Goal: Transaction & Acquisition: Purchase product/service

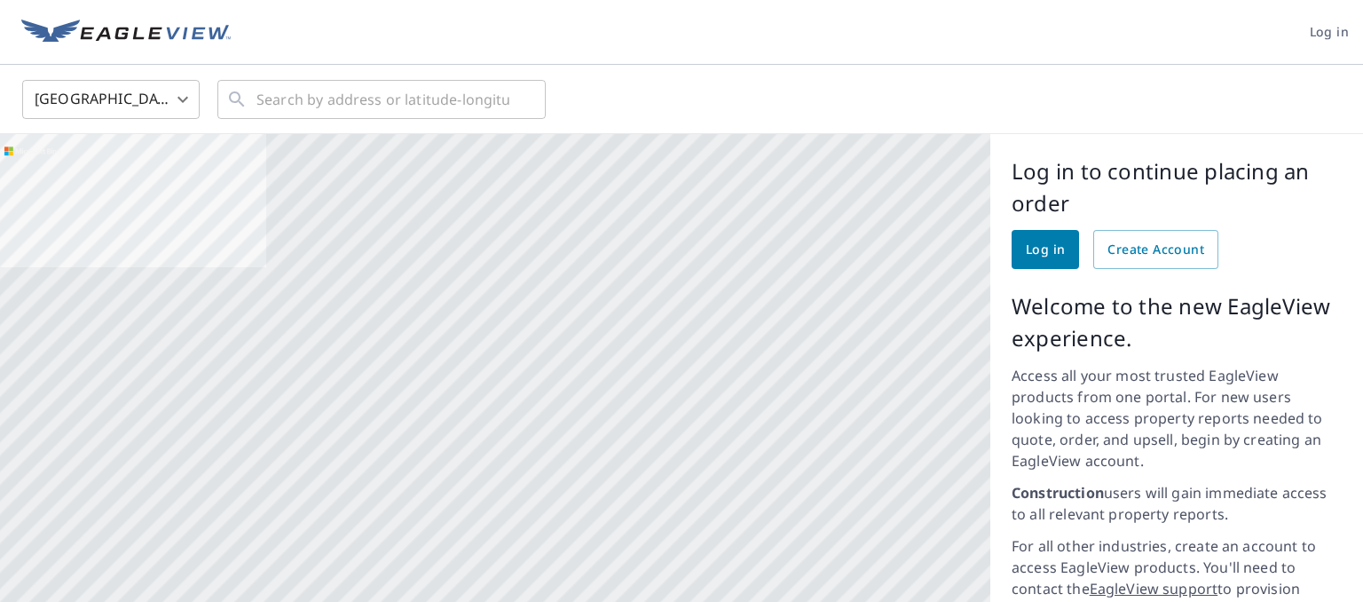
click at [1038, 249] on span "Log in" at bounding box center [1045, 250] width 39 height 22
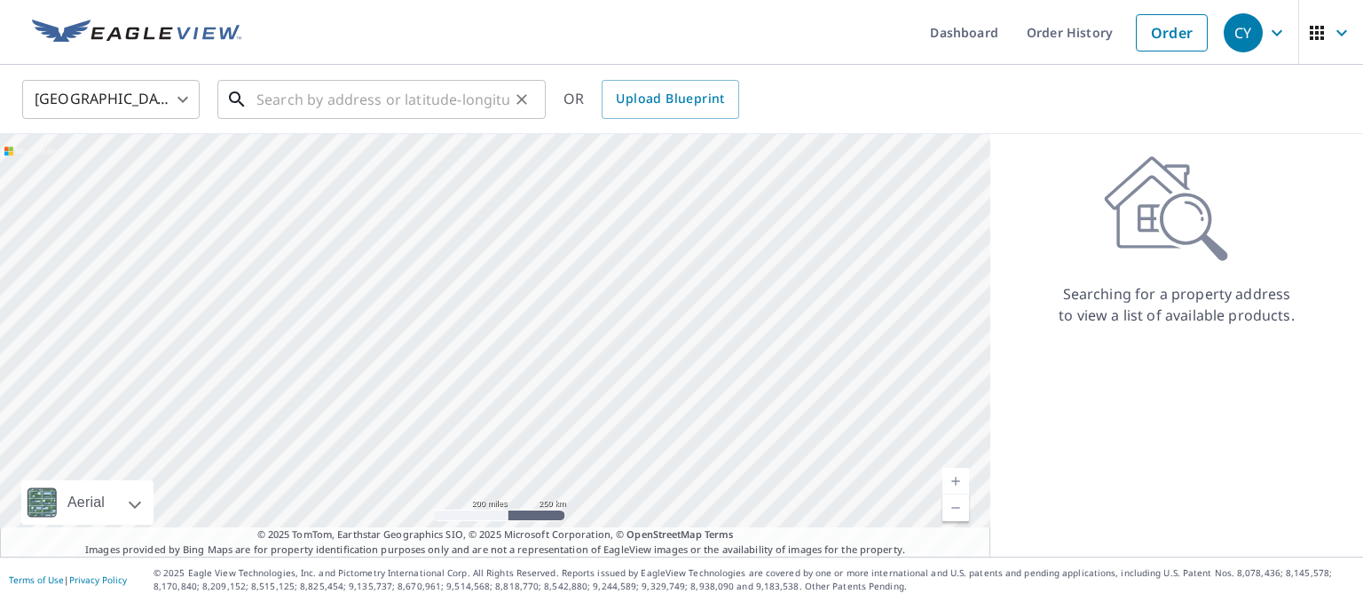
click at [415, 96] on input "text" at bounding box center [383, 100] width 253 height 50
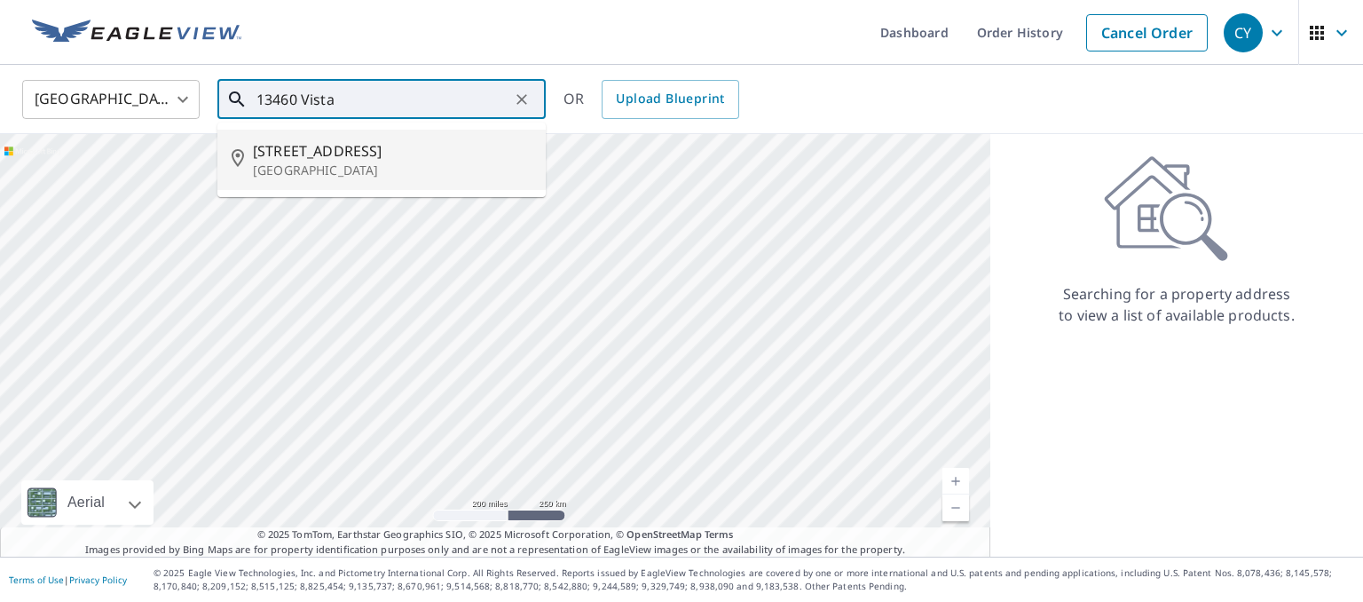
click at [343, 166] on p "Leander, TX 78641" at bounding box center [392, 171] width 279 height 18
type input "13460 Vista Oaks Dr Leander, TX 78641"
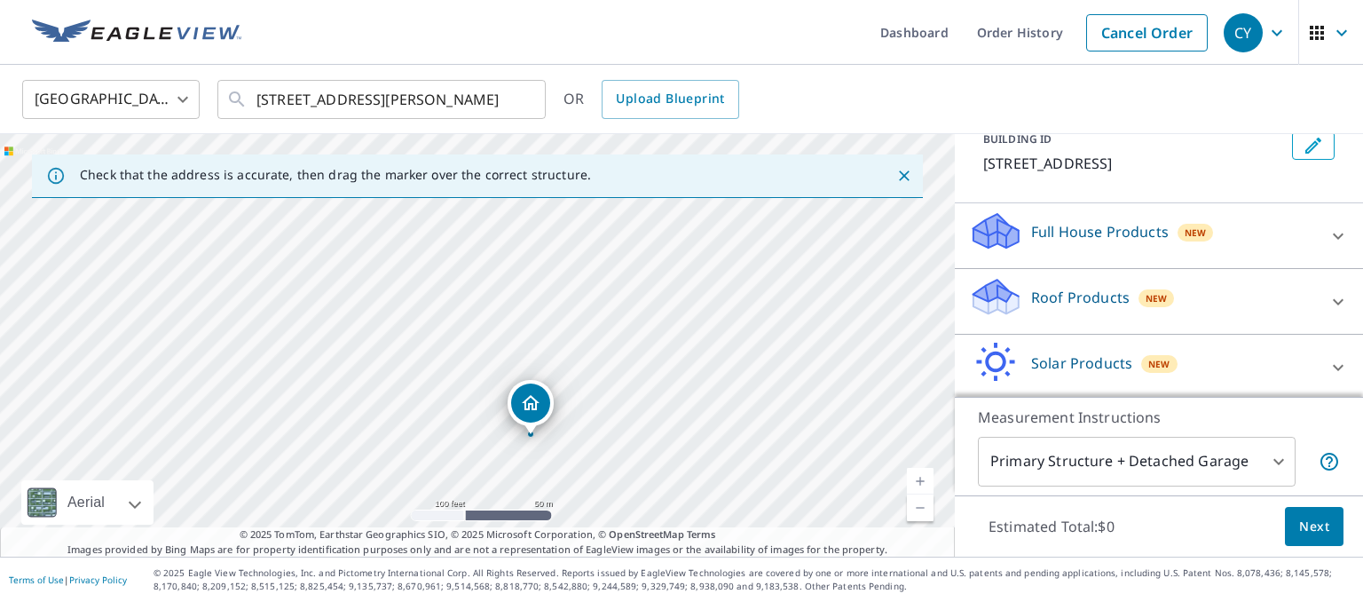
scroll to position [183, 0]
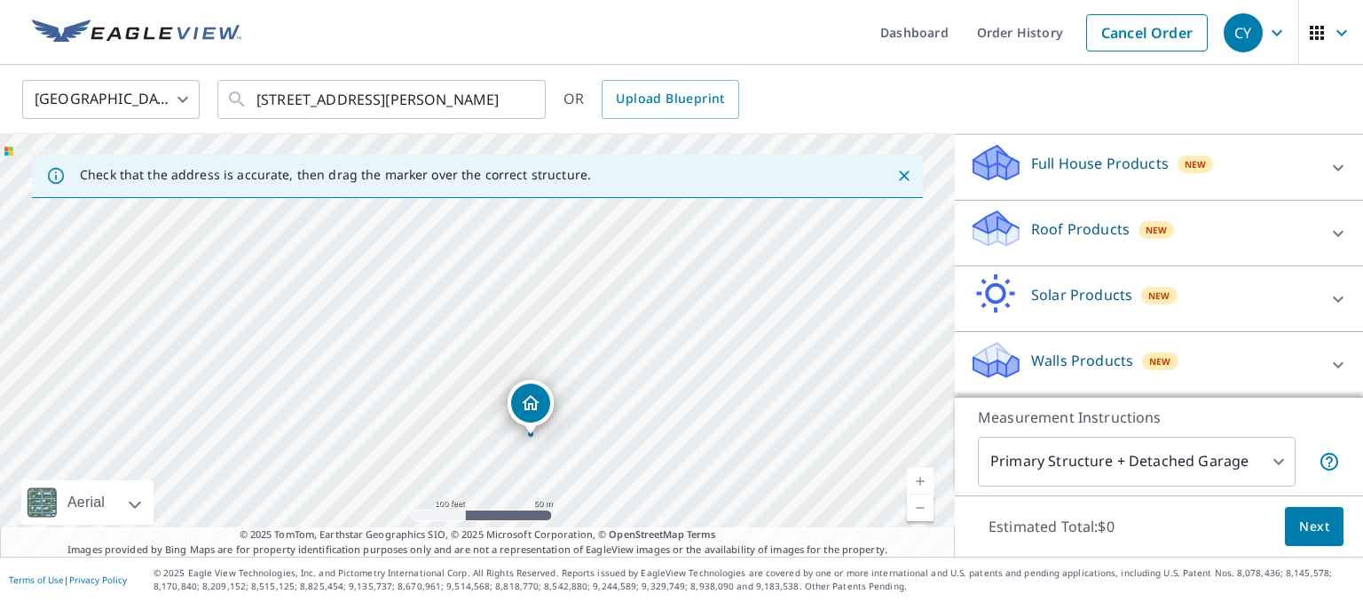
click at [1319, 520] on span "Next" at bounding box center [1314, 527] width 30 height 22
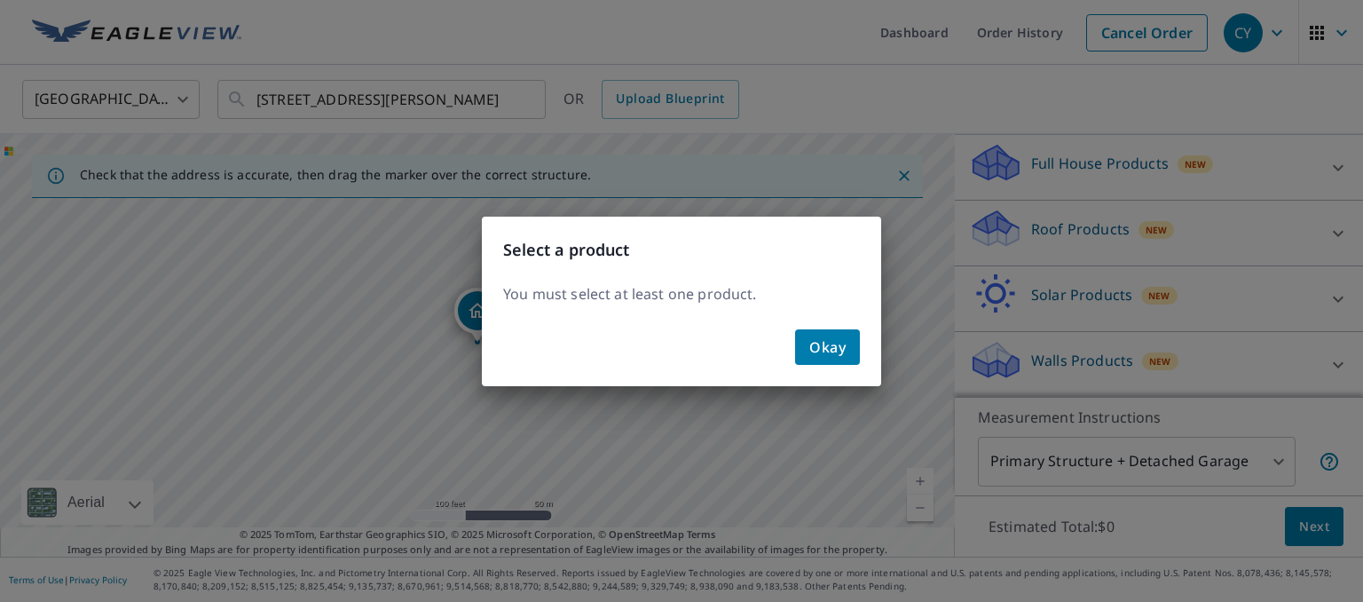
click at [838, 347] on span "Okay" at bounding box center [827, 347] width 36 height 25
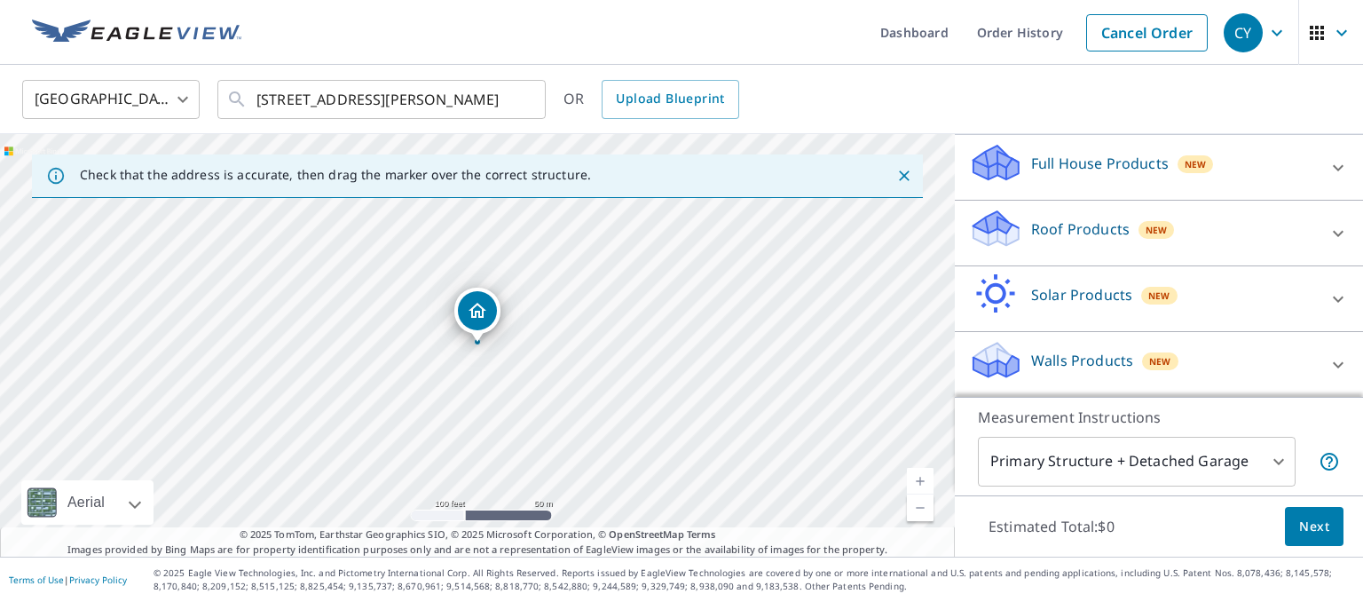
click at [1334, 233] on icon at bounding box center [1338, 233] width 21 height 21
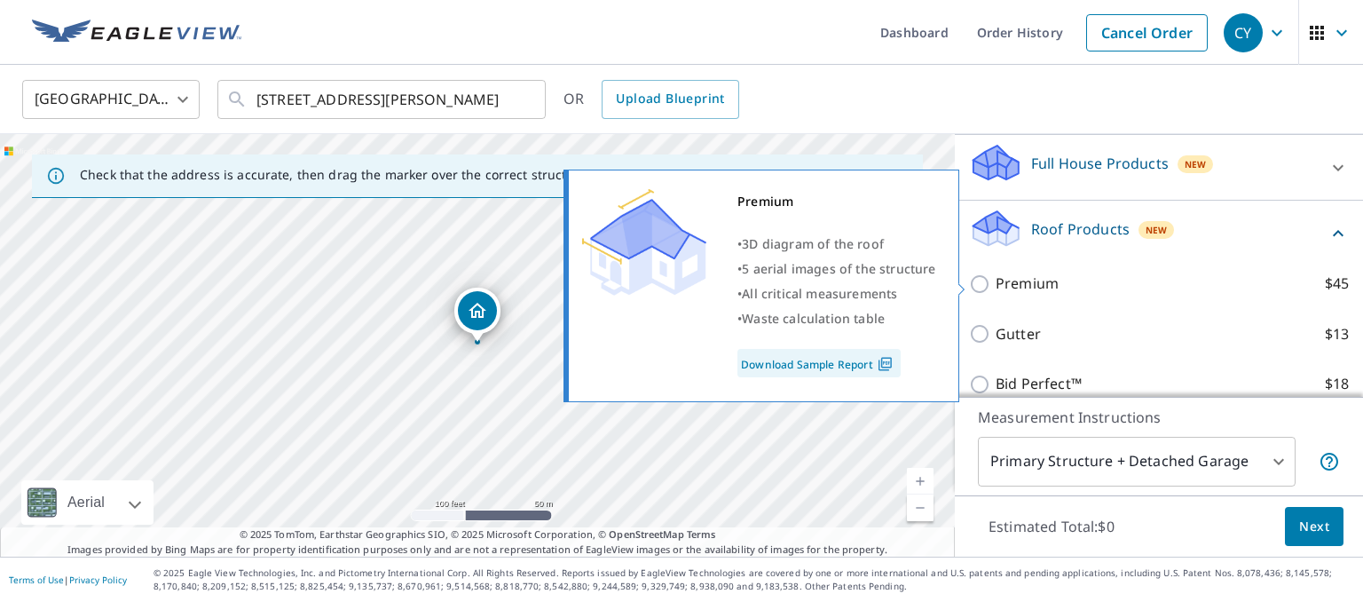
click at [1041, 278] on p "Premium" at bounding box center [1027, 283] width 63 height 22
click at [996, 278] on input "Premium $45" at bounding box center [982, 283] width 27 height 21
checkbox input "true"
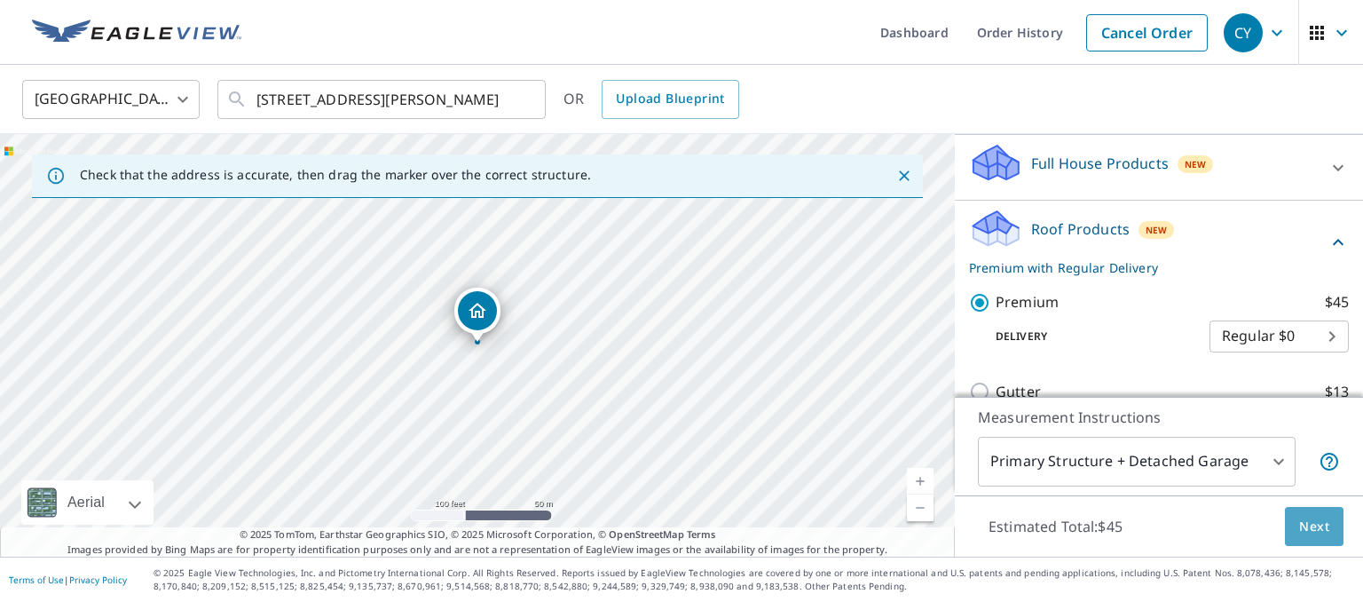
click at [1306, 530] on span "Next" at bounding box center [1314, 527] width 30 height 22
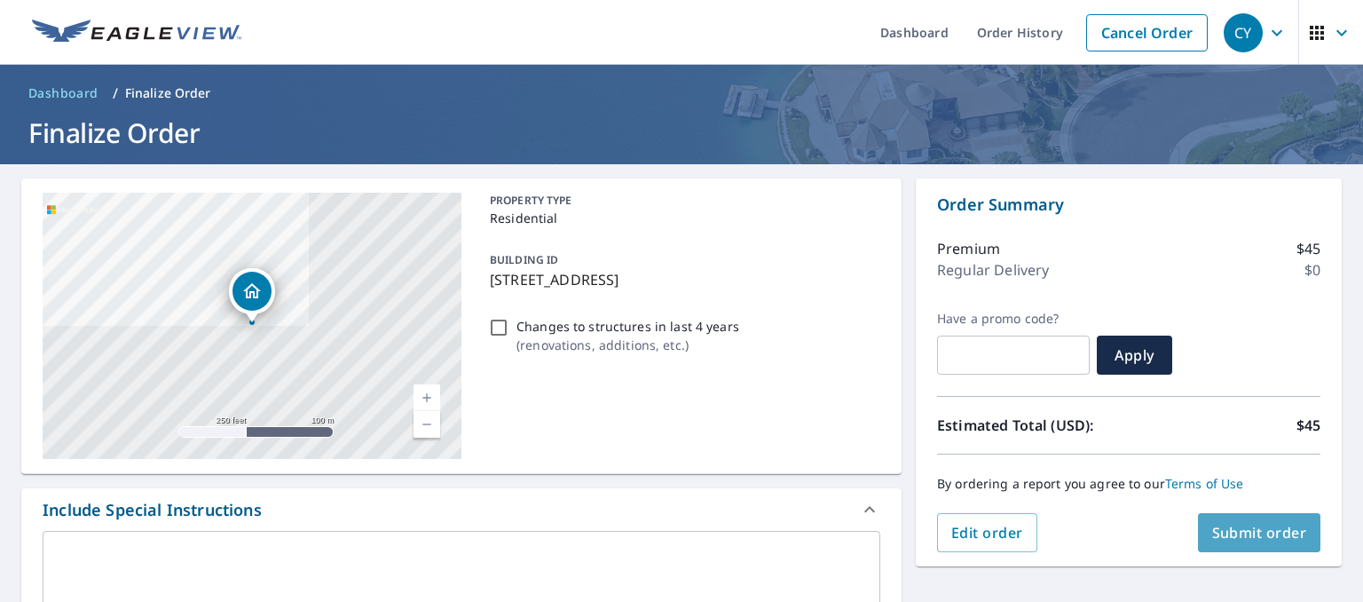
click at [1270, 536] on span "Submit order" at bounding box center [1259, 533] width 95 height 20
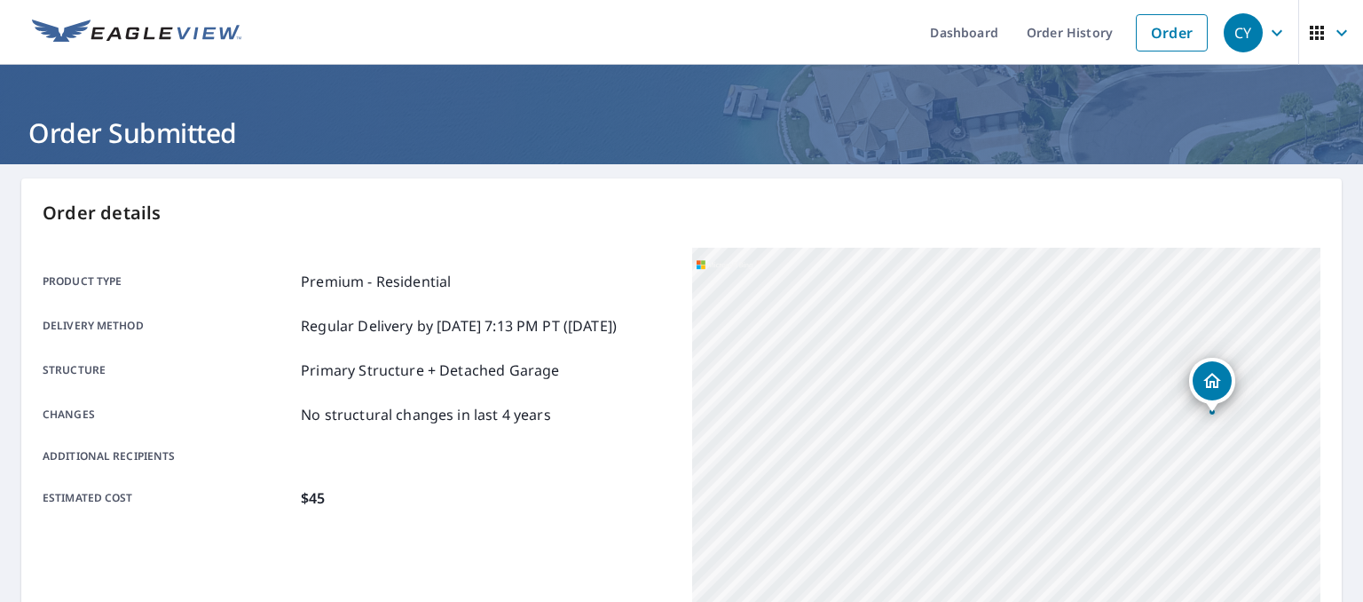
drag, startPoint x: 936, startPoint y: 391, endPoint x: 1220, endPoint y: 527, distance: 314.4
click at [1220, 527] on div "13460 Vista Oaks Dr Leander, TX 78641" at bounding box center [1006, 470] width 628 height 444
drag, startPoint x: 949, startPoint y: 417, endPoint x: 1030, endPoint y: 514, distance: 126.6
click at [1030, 514] on div "13460 Vista Oaks Dr Leander, TX 78641" at bounding box center [1006, 470] width 628 height 444
drag, startPoint x: 825, startPoint y: 319, endPoint x: 921, endPoint y: 438, distance: 153.4
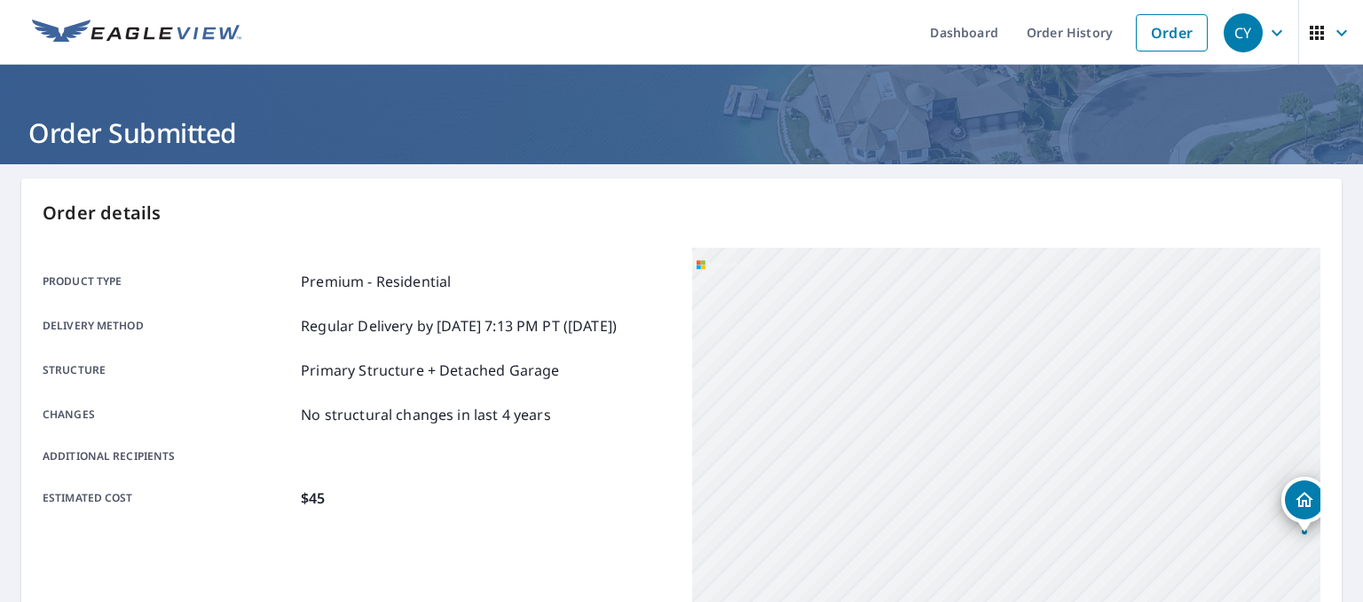
click at [921, 438] on div "13460 Vista Oaks Dr Leander, TX 78641" at bounding box center [1006, 470] width 628 height 444
drag, startPoint x: 1014, startPoint y: 471, endPoint x: 946, endPoint y: 339, distance: 148.5
click at [946, 339] on div "13460 Vista Oaks Dr Leander, TX 78641" at bounding box center [1006, 470] width 628 height 444
drag, startPoint x: 943, startPoint y: 352, endPoint x: 977, endPoint y: 481, distance: 133.0
click at [983, 492] on div "13460 Vista Oaks Dr Leander, TX 78641" at bounding box center [1006, 470] width 628 height 444
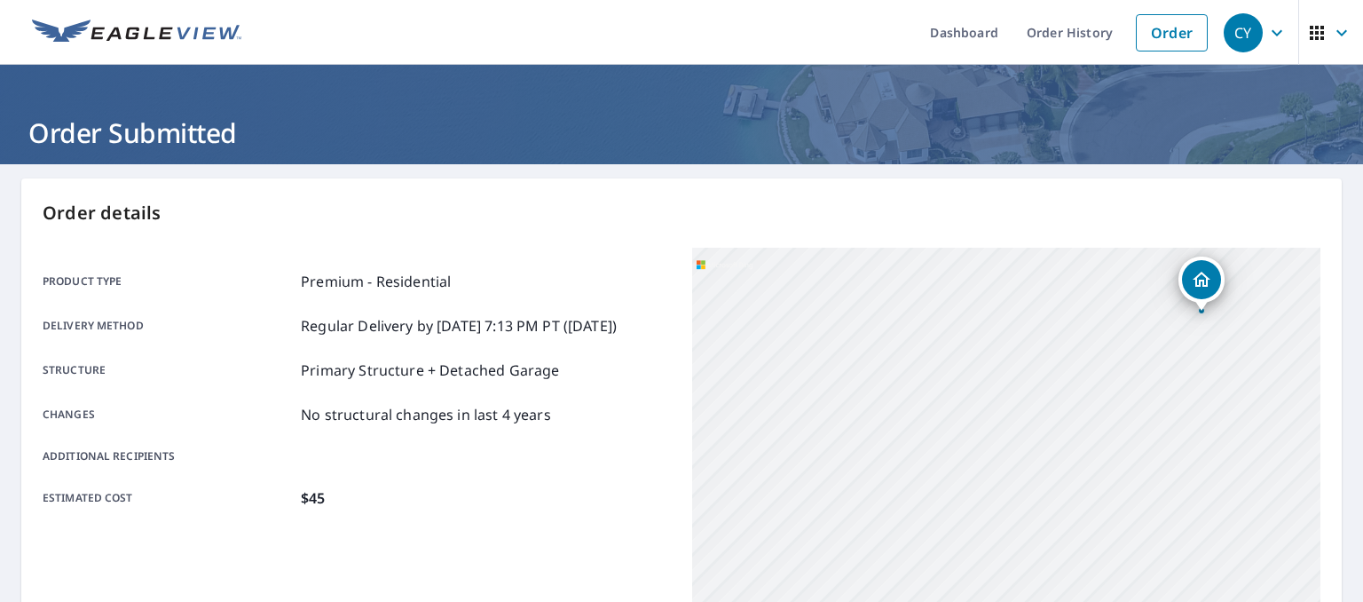
drag, startPoint x: 1106, startPoint y: 401, endPoint x: 1075, endPoint y: 379, distance: 38.2
click at [1075, 379] on div "13460 Vista Oaks Dr Leander, TX 78641" at bounding box center [1006, 470] width 628 height 444
drag, startPoint x: 1173, startPoint y: 399, endPoint x: 1157, endPoint y: 520, distance: 121.8
click at [1164, 530] on div "13460 Vista Oaks Dr Leander, TX 78641" at bounding box center [1006, 470] width 628 height 444
